Goal: Information Seeking & Learning: Learn about a topic

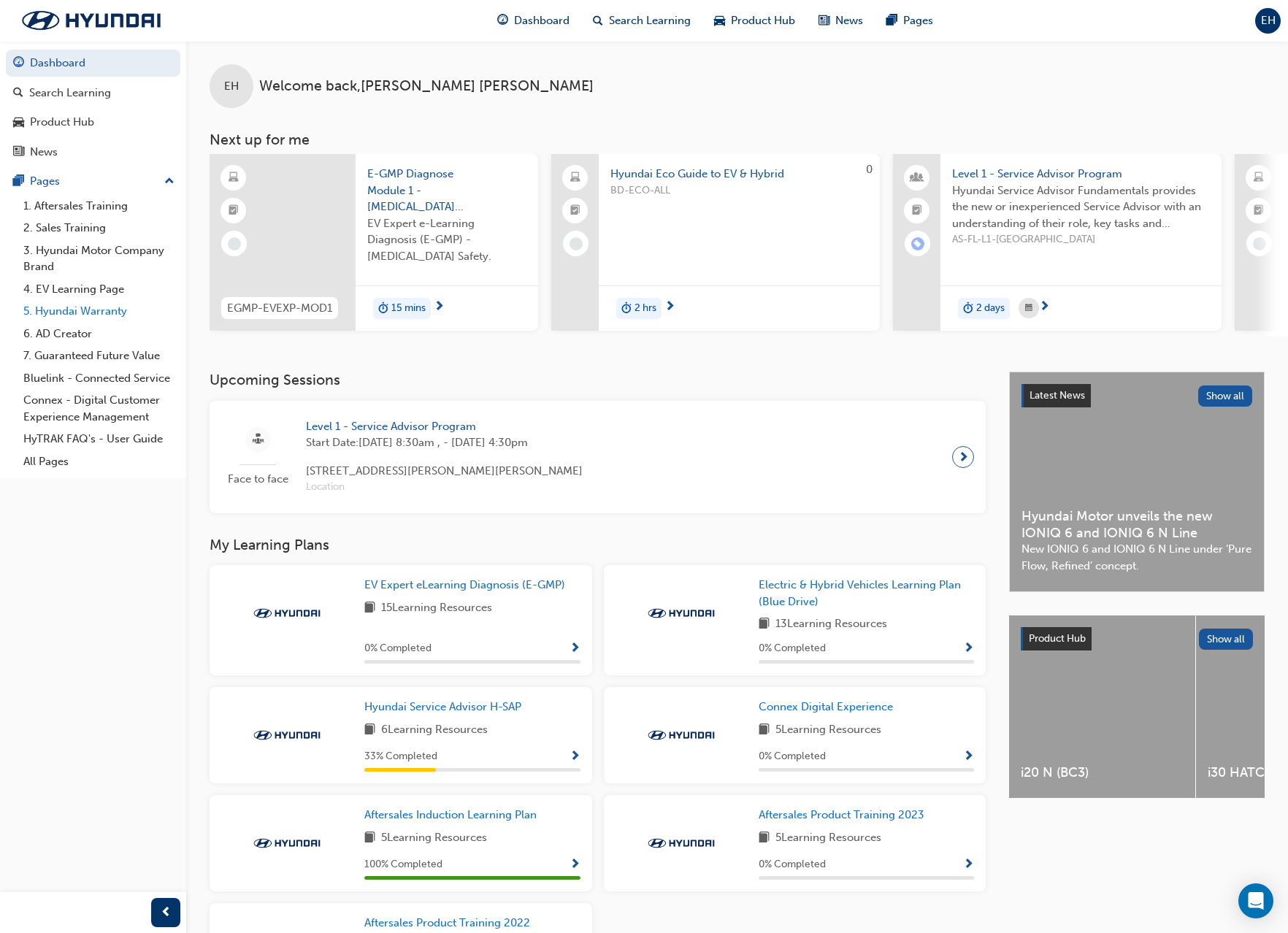
click at [84, 311] on link "5. Hyundai Warranty" at bounding box center [99, 311] width 163 height 23
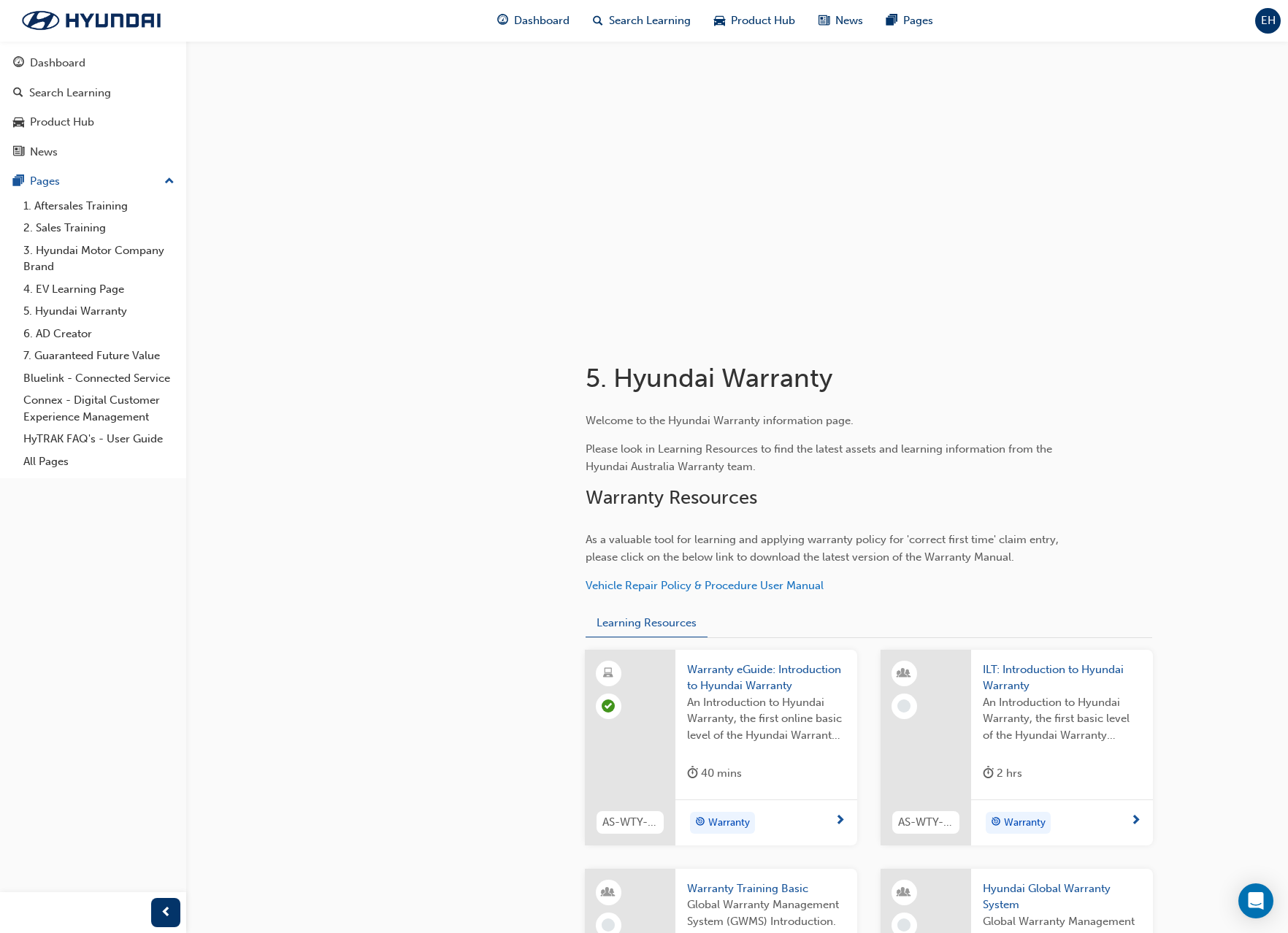
click at [757, 759] on div "Warranty eGuide: Introduction to Hyundai Warranty An Introduction to Hyundai Wa…" at bounding box center [767, 725] width 182 height 150
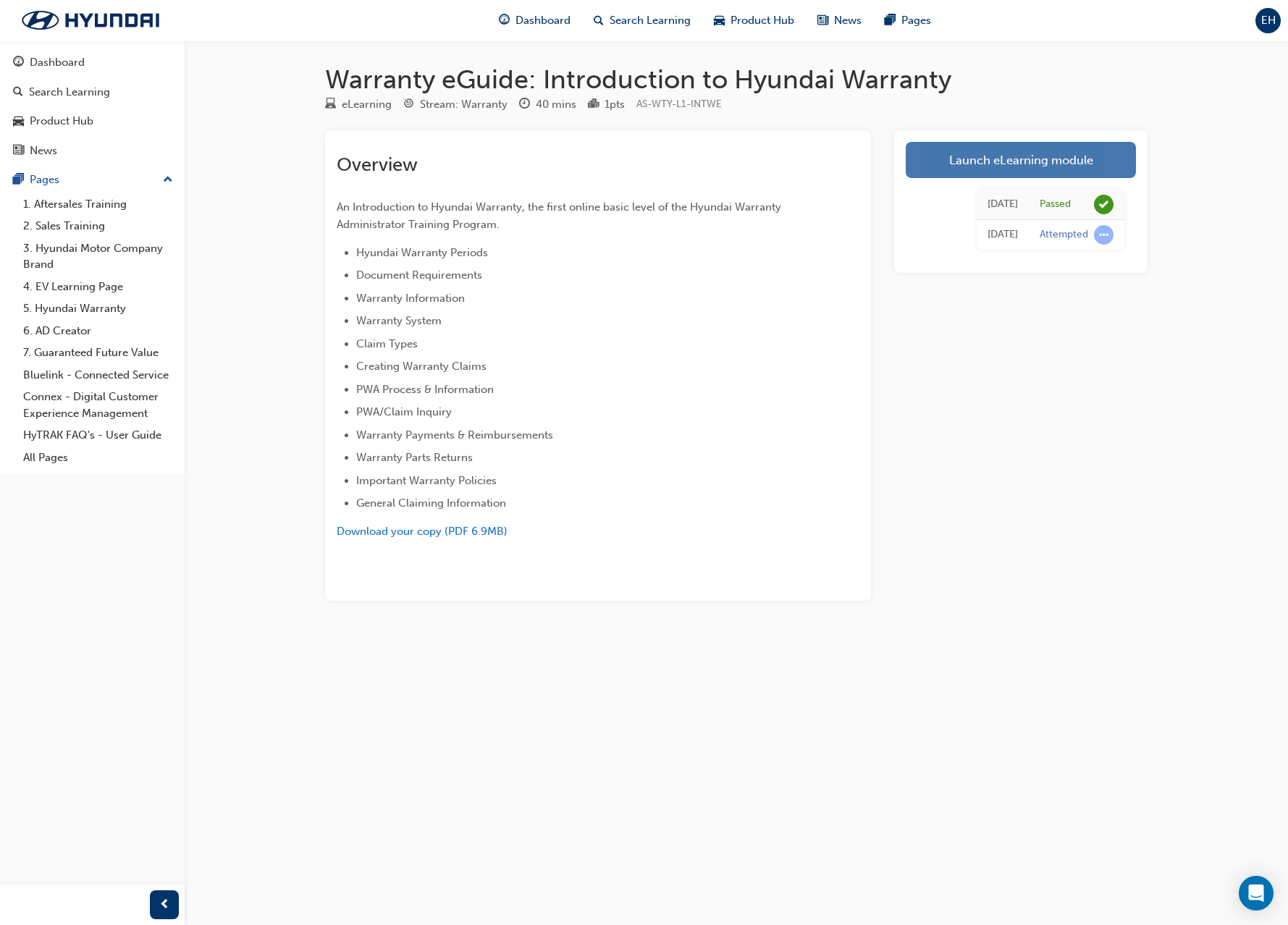
click at [988, 150] on link "Launch eLearning module" at bounding box center [1020, 160] width 231 height 36
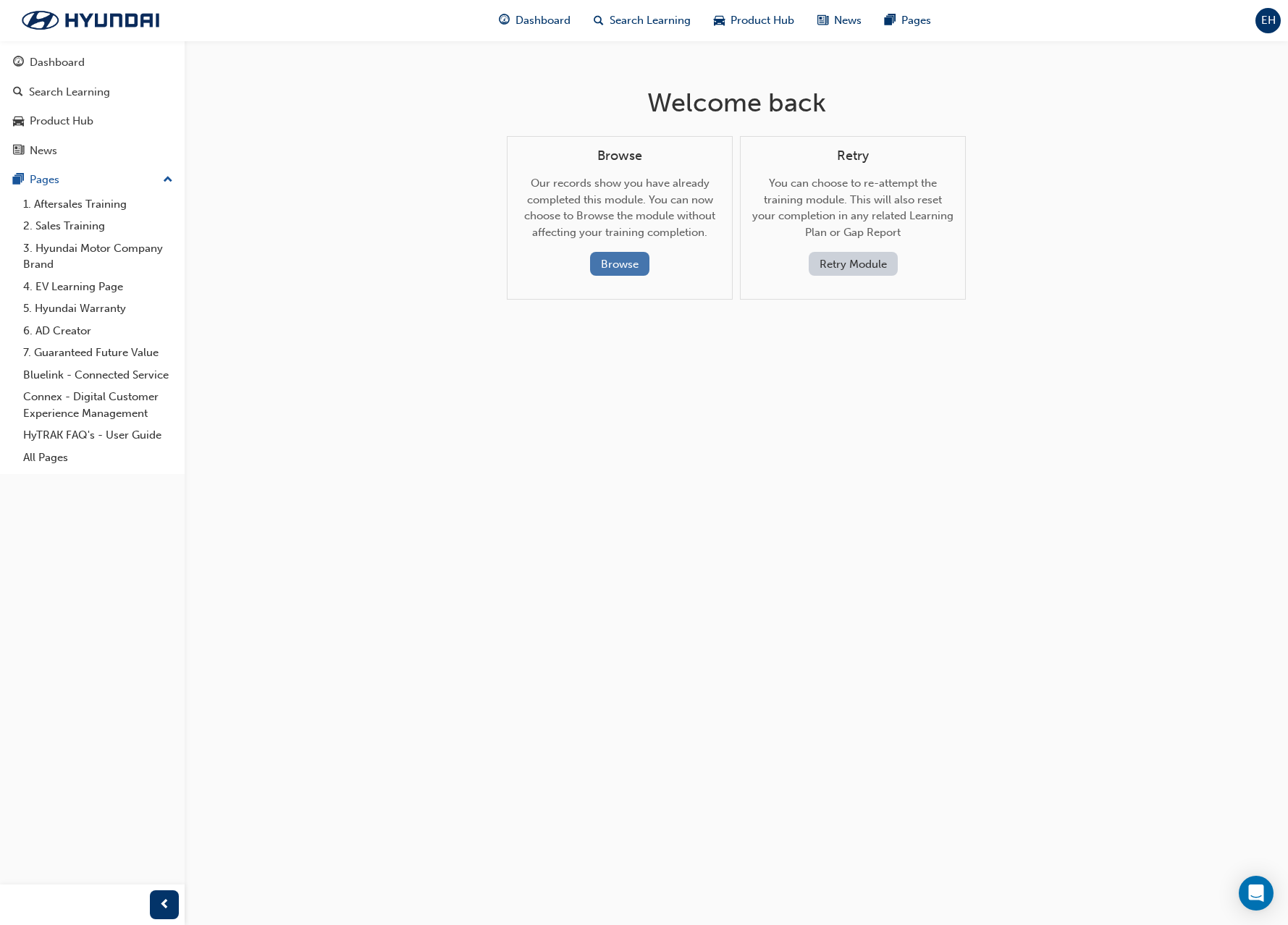
click at [606, 261] on button "Browse" at bounding box center [619, 264] width 60 height 24
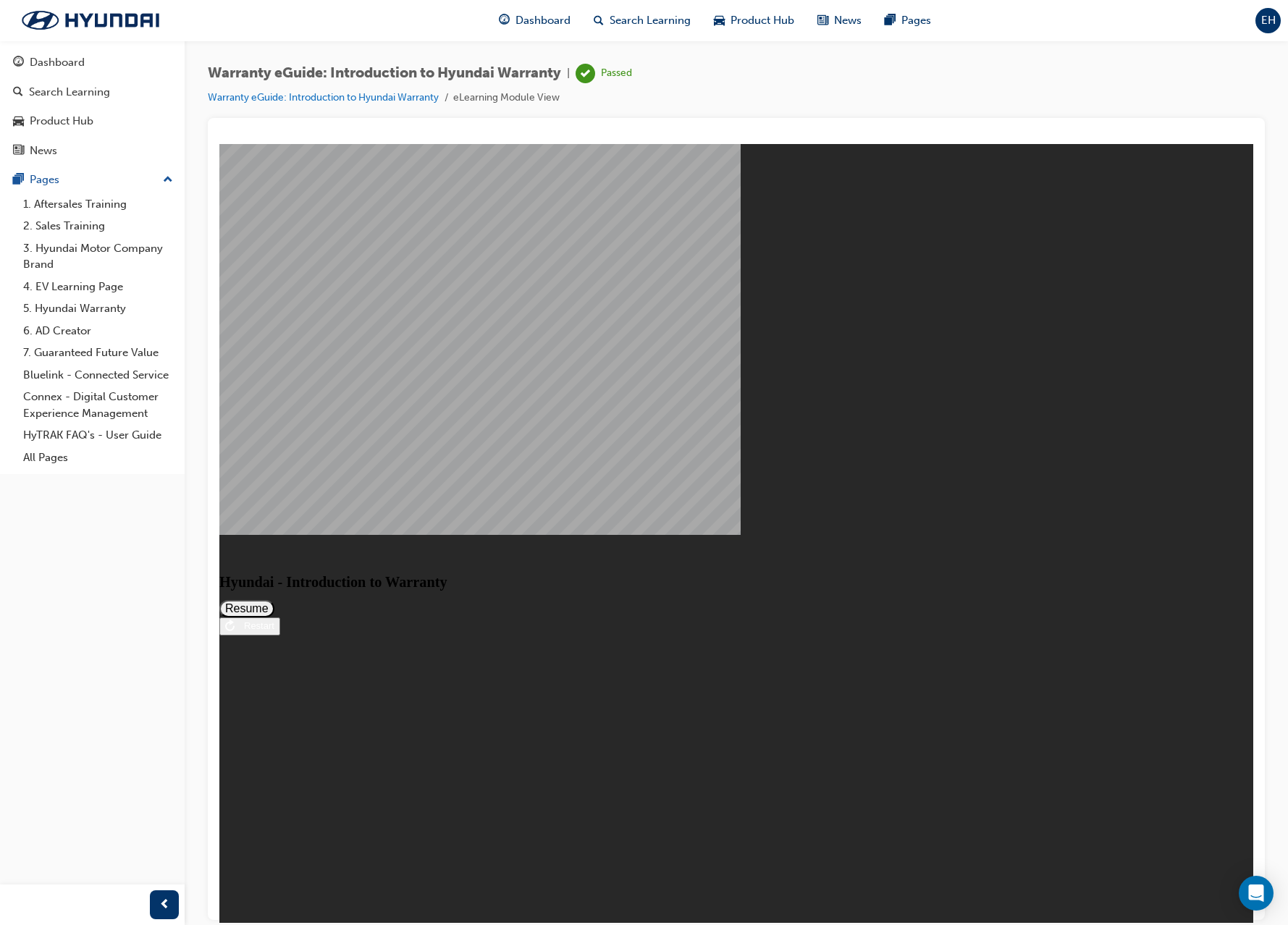
click at [234, 631] on icon "Restart" at bounding box center [230, 625] width 10 height 12
